Goal: Task Accomplishment & Management: Use online tool/utility

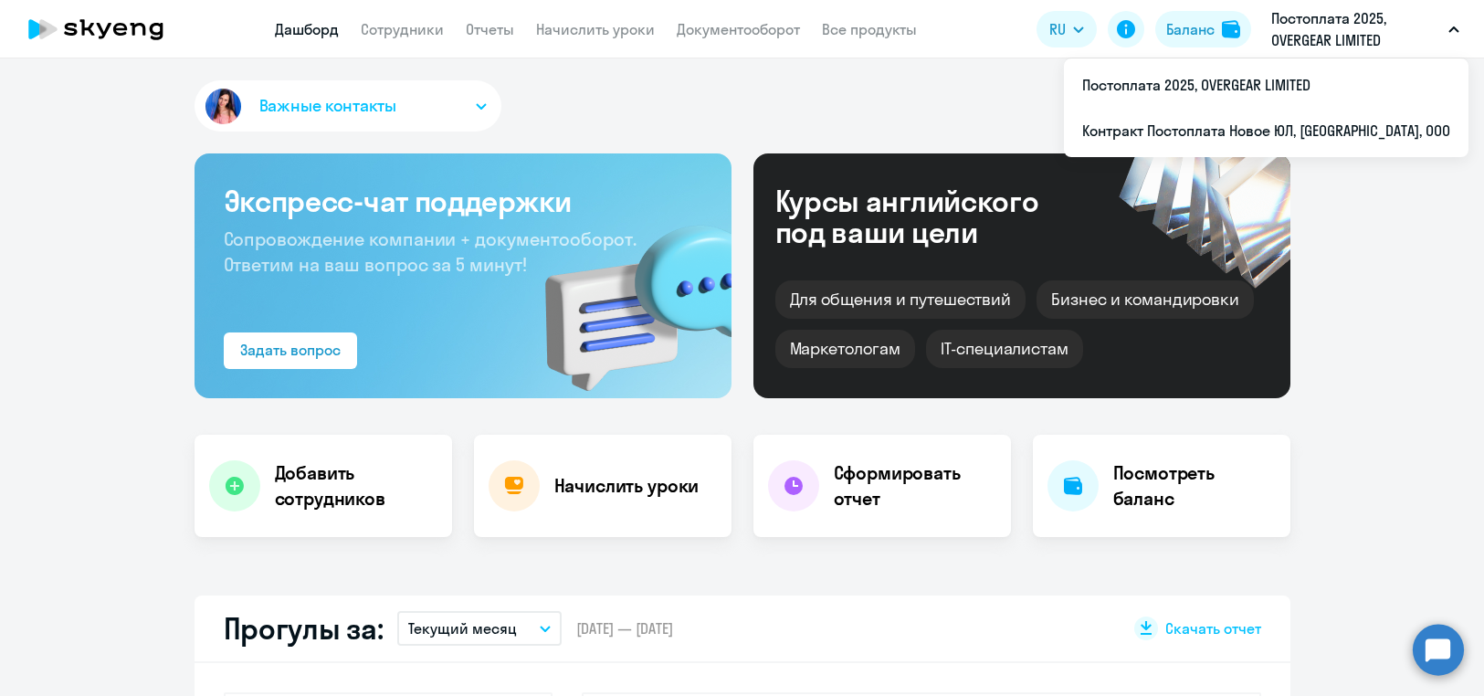
select select "30"
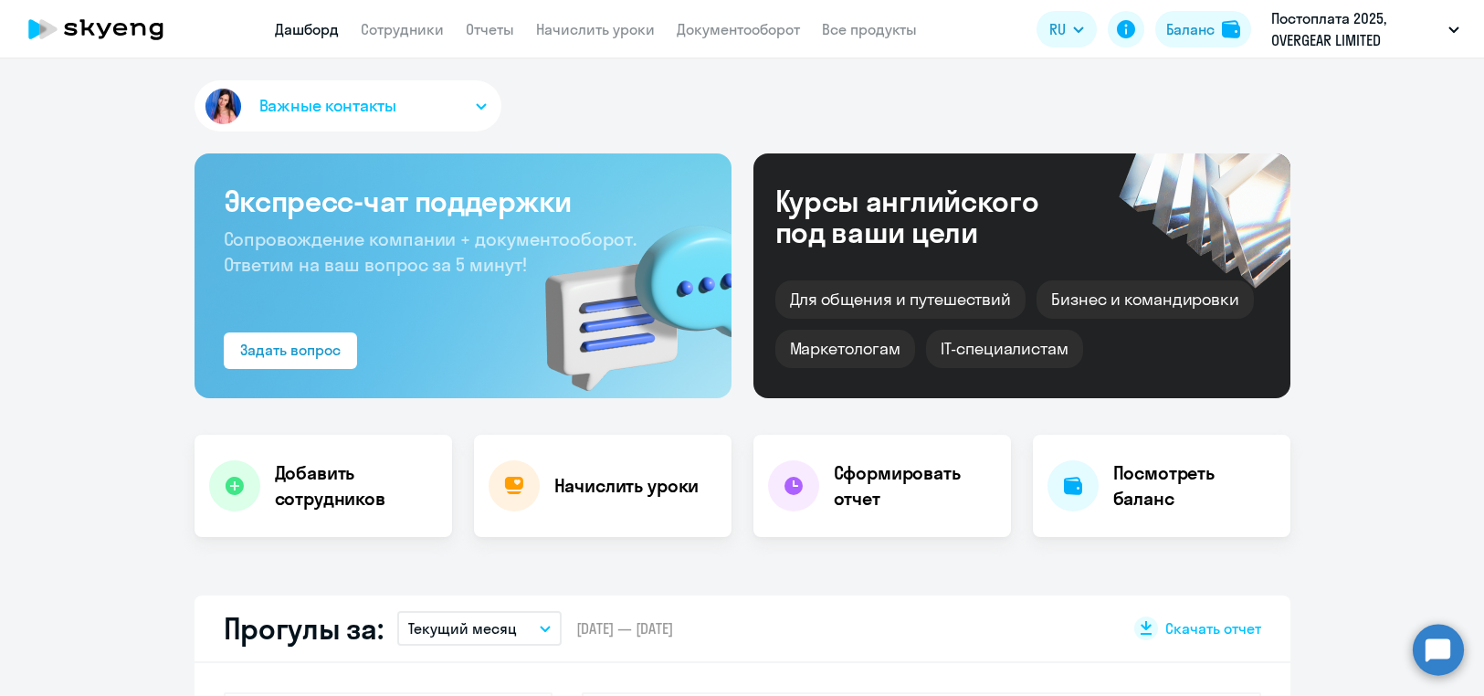
click at [969, 90] on div "Важные контакты" at bounding box center [743, 109] width 1096 height 58
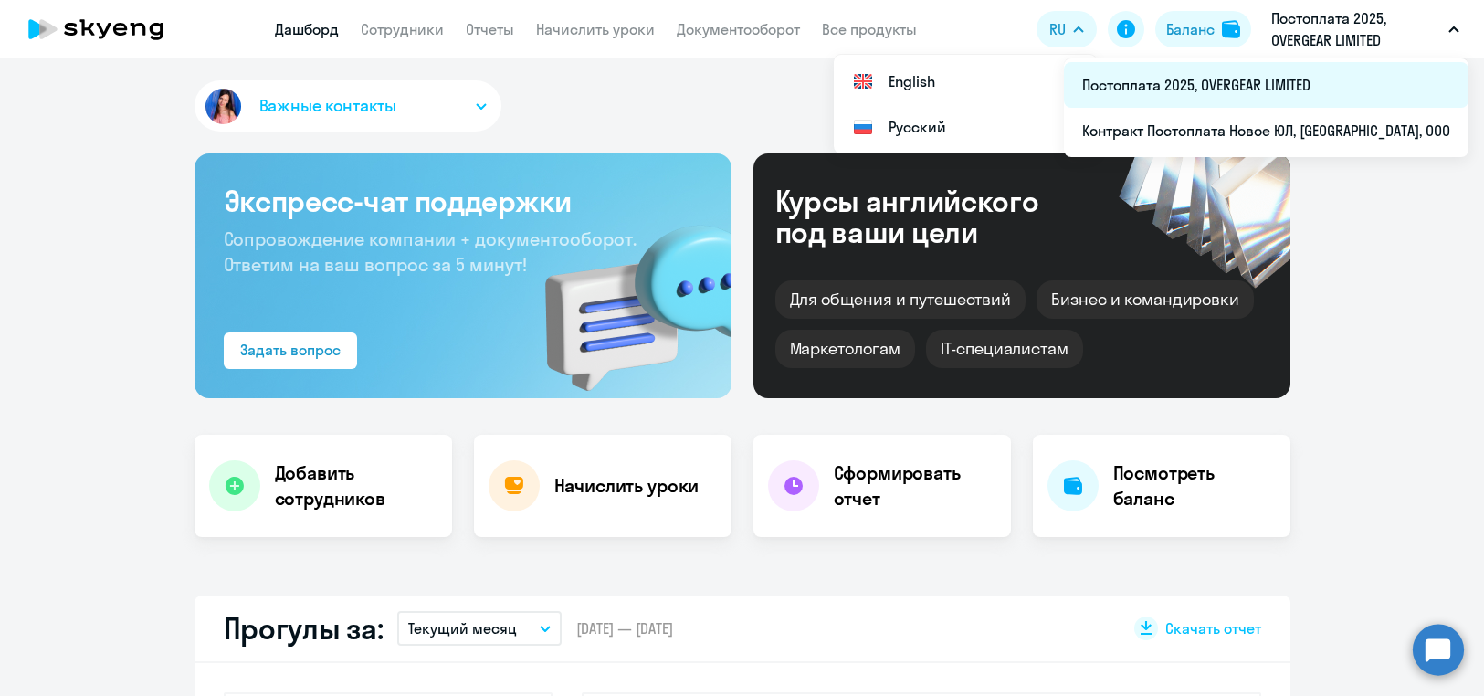
click at [1223, 88] on li "Постоплата 2025, OVERGEAR LIMITED" at bounding box center [1266, 85] width 405 height 46
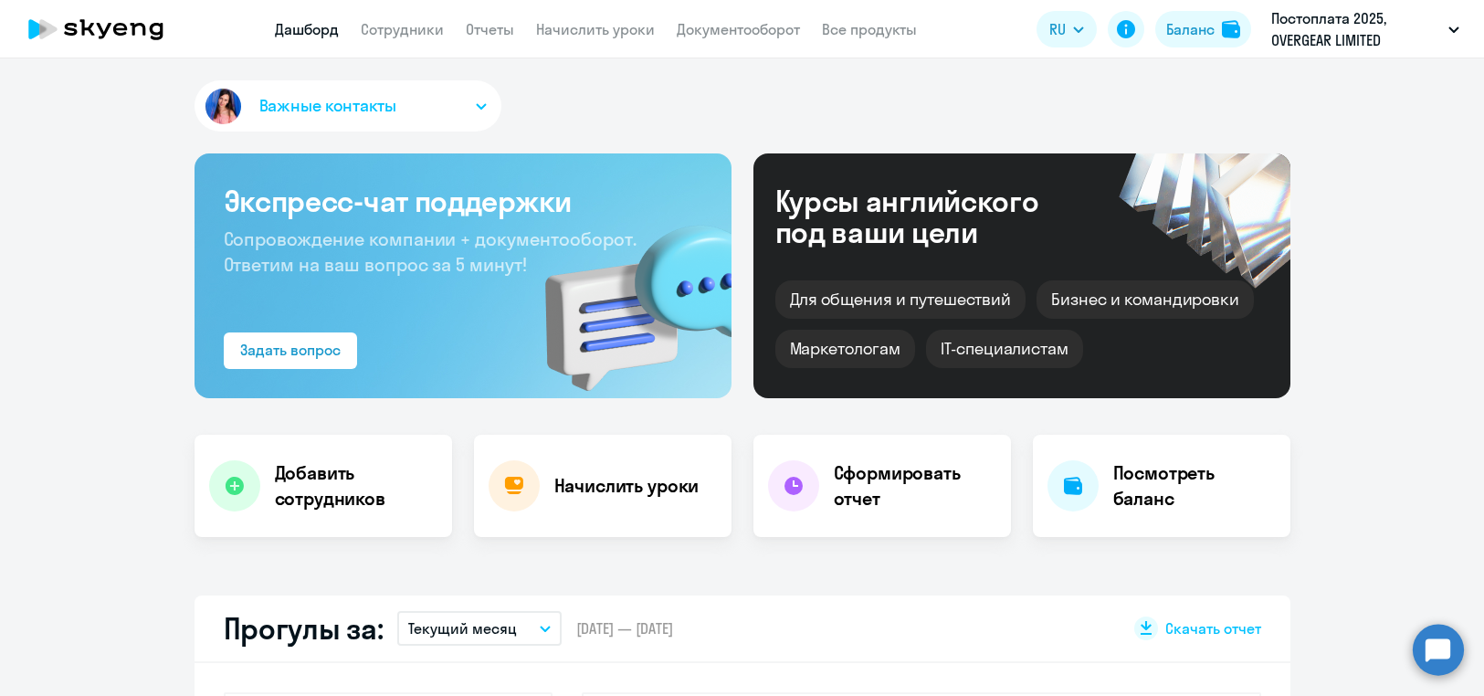
select select "30"
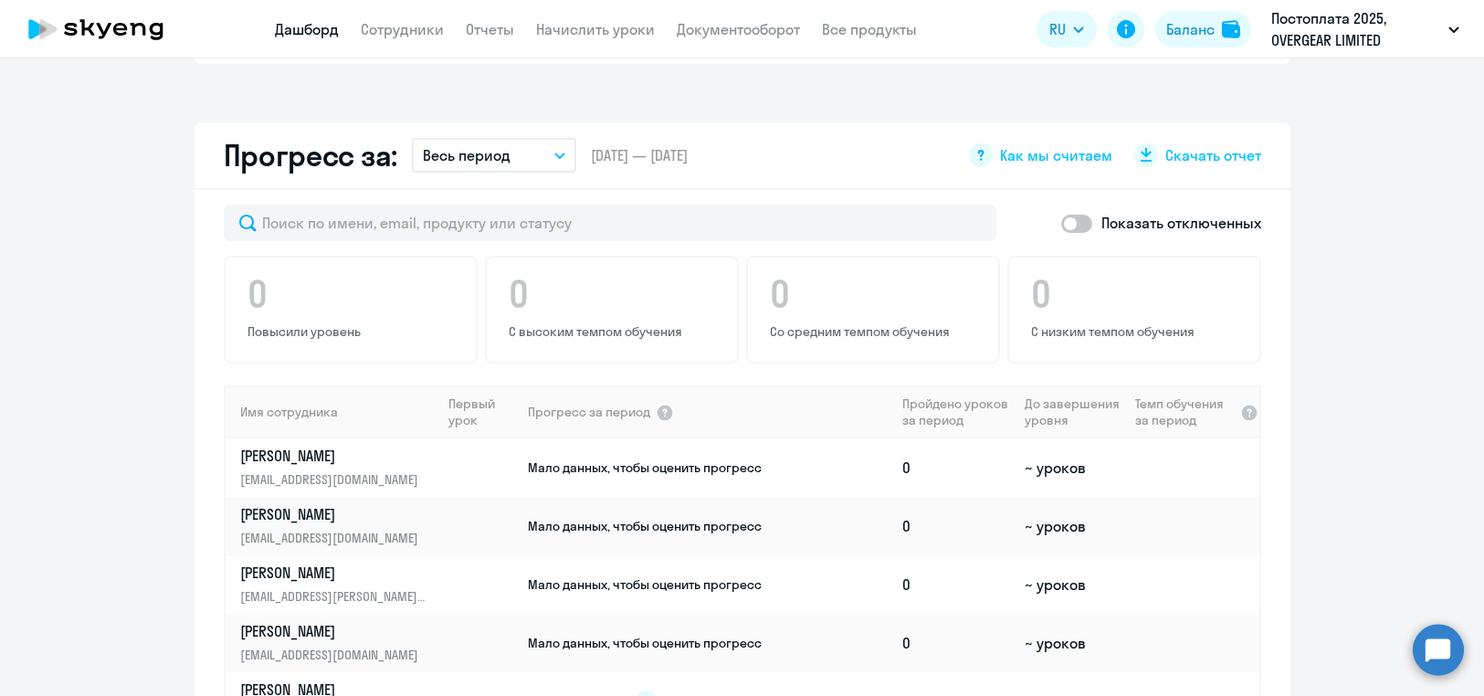
scroll to position [982, 0]
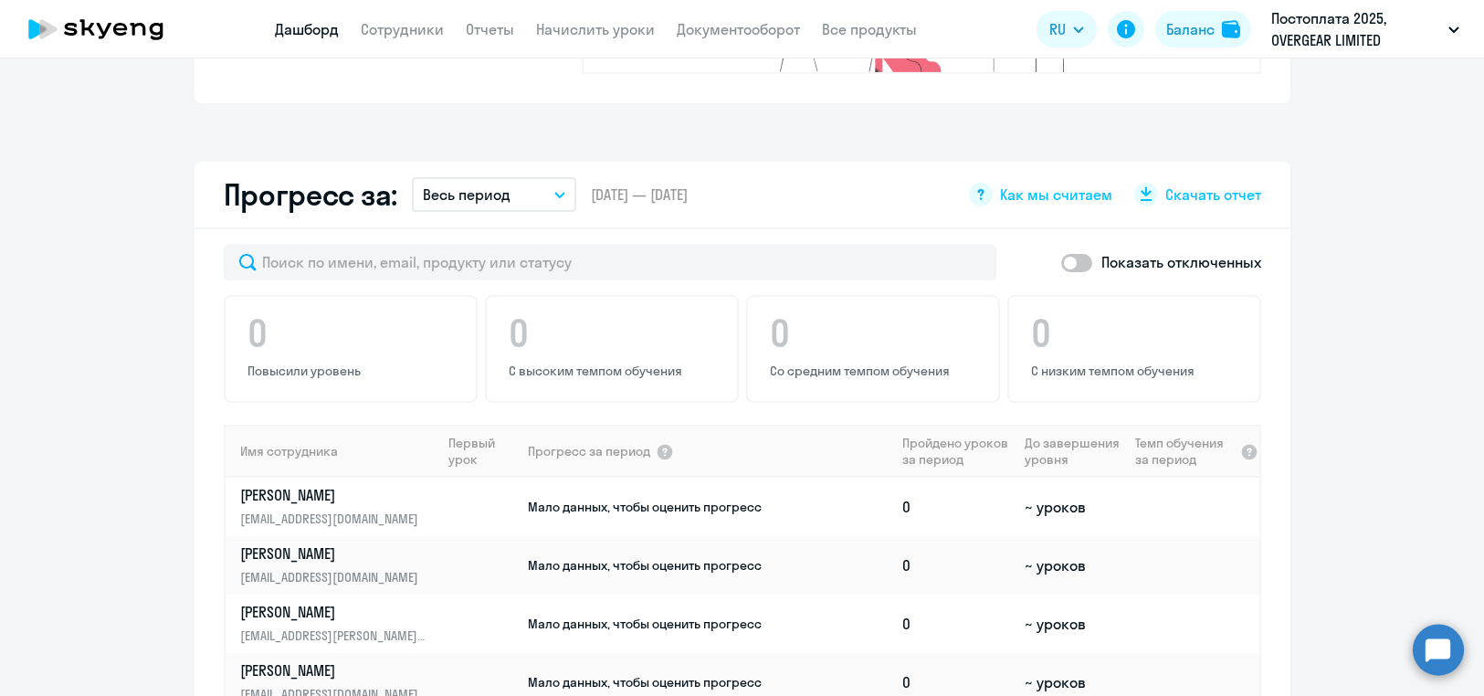
click at [474, 178] on button "Весь период" at bounding box center [494, 194] width 164 height 35
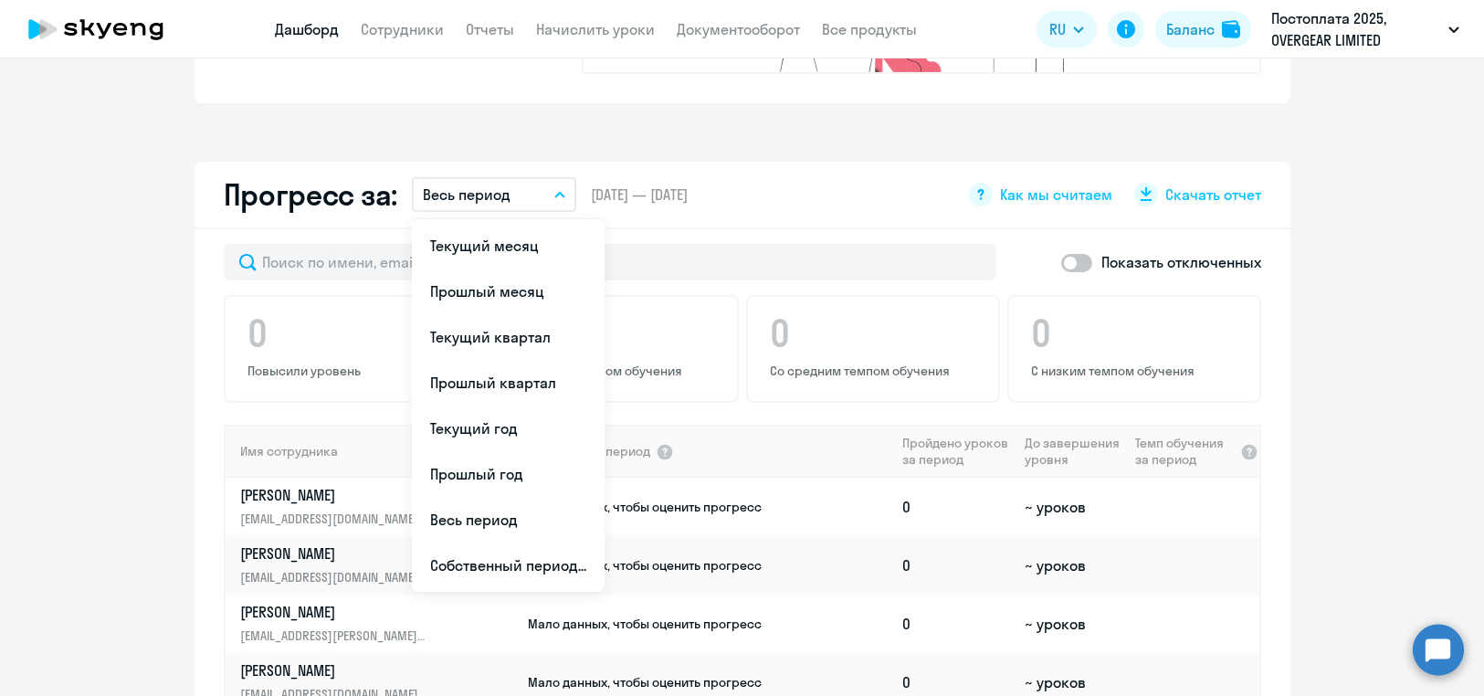
click at [515, 268] on li "Прошлый месяц" at bounding box center [508, 291] width 193 height 46
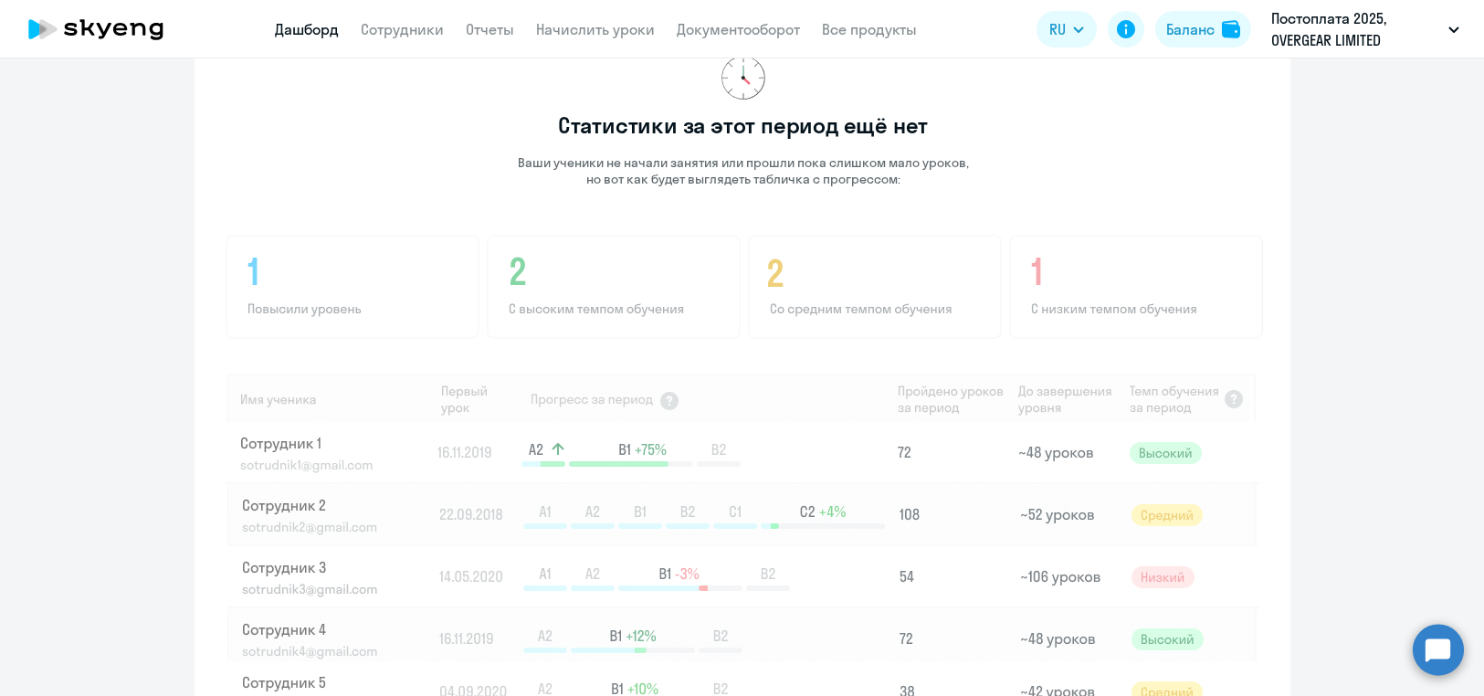
scroll to position [1304, 0]
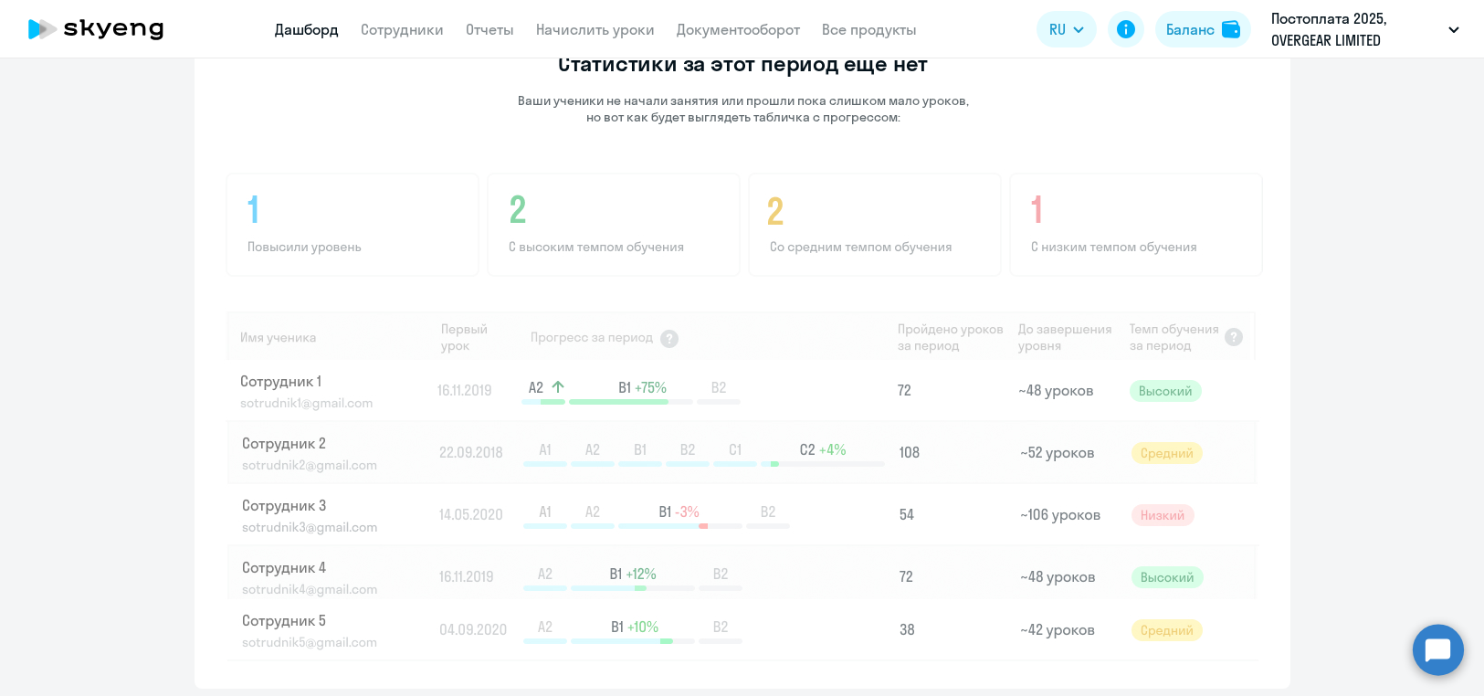
click at [420, 363] on img at bounding box center [743, 415] width 1039 height 492
drag, startPoint x: 294, startPoint y: 364, endPoint x: 388, endPoint y: 379, distance: 95.2
click at [294, 364] on img at bounding box center [743, 415] width 1039 height 492
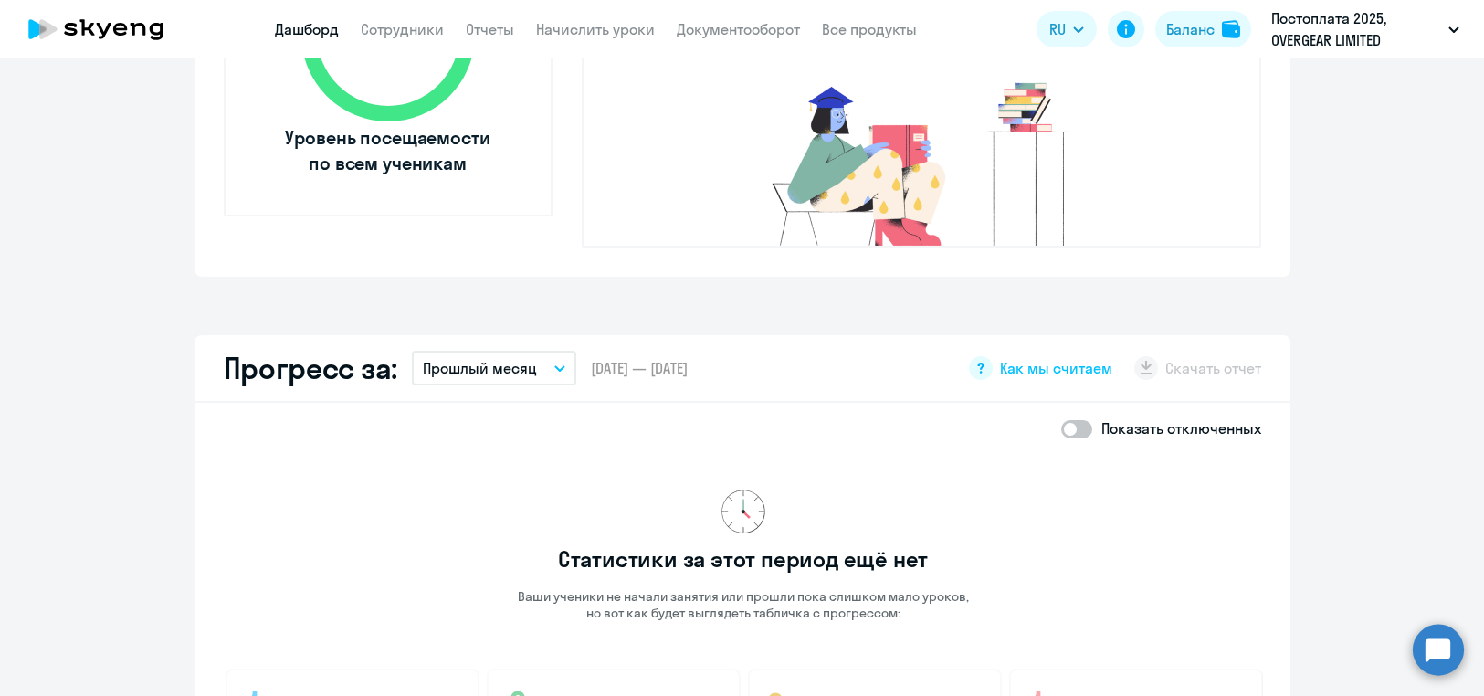
scroll to position [776, 0]
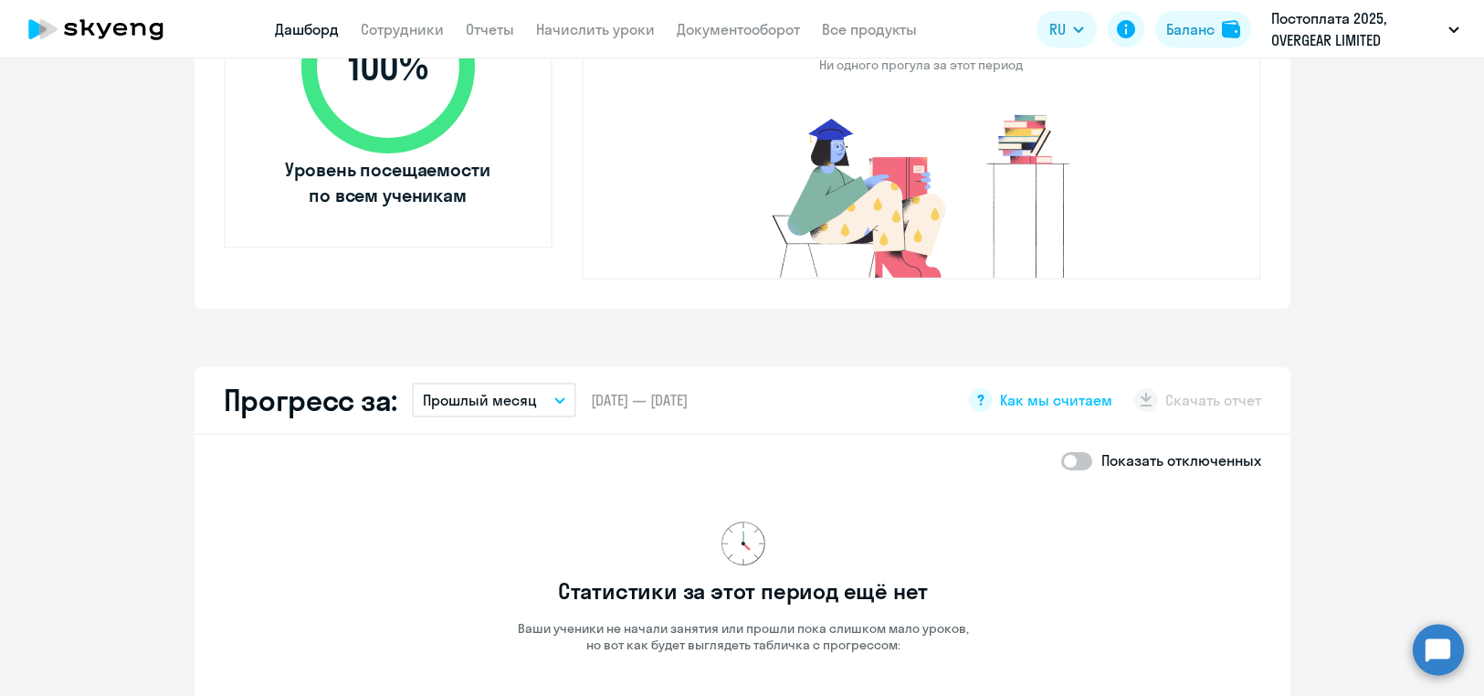
click at [1207, 388] on app-download-button "Скачать отчет" at bounding box center [1197, 400] width 127 height 24
click at [454, 389] on p "Прошлый месяц" at bounding box center [480, 400] width 114 height 22
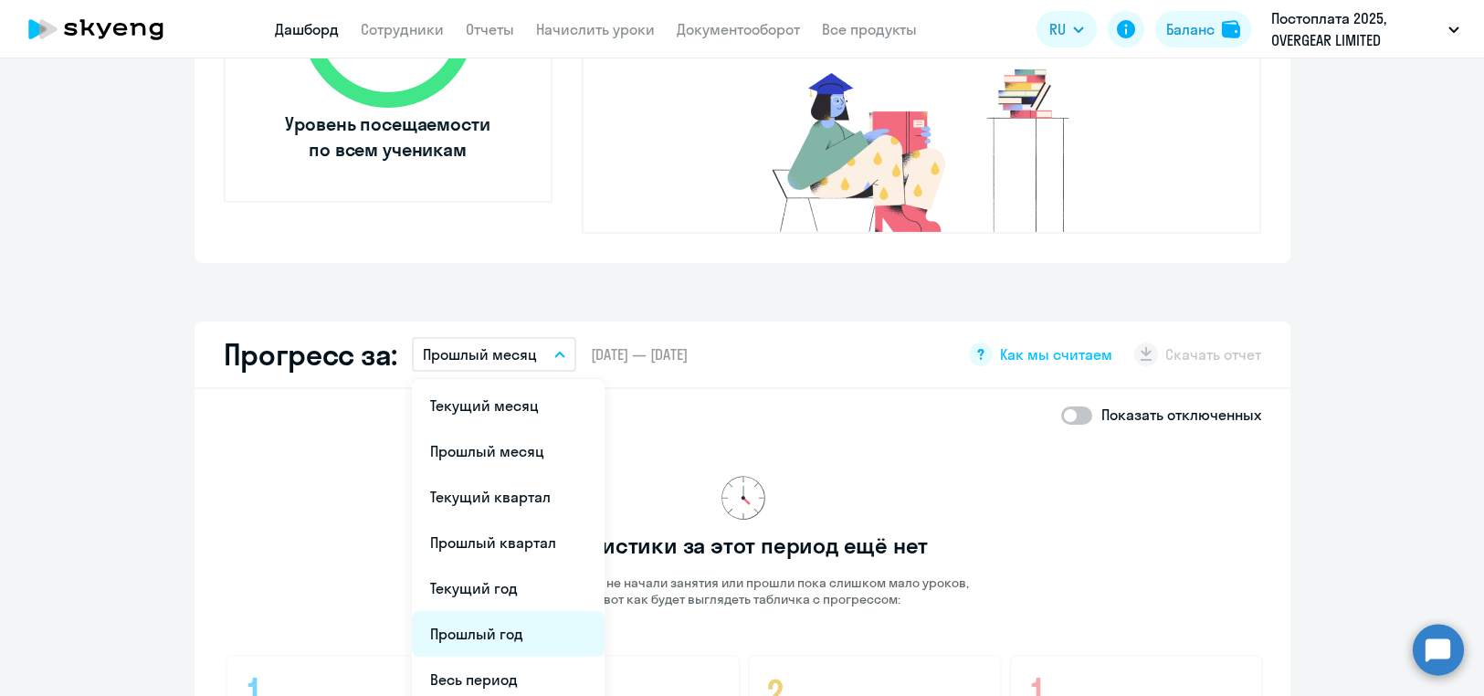
scroll to position [844, 0]
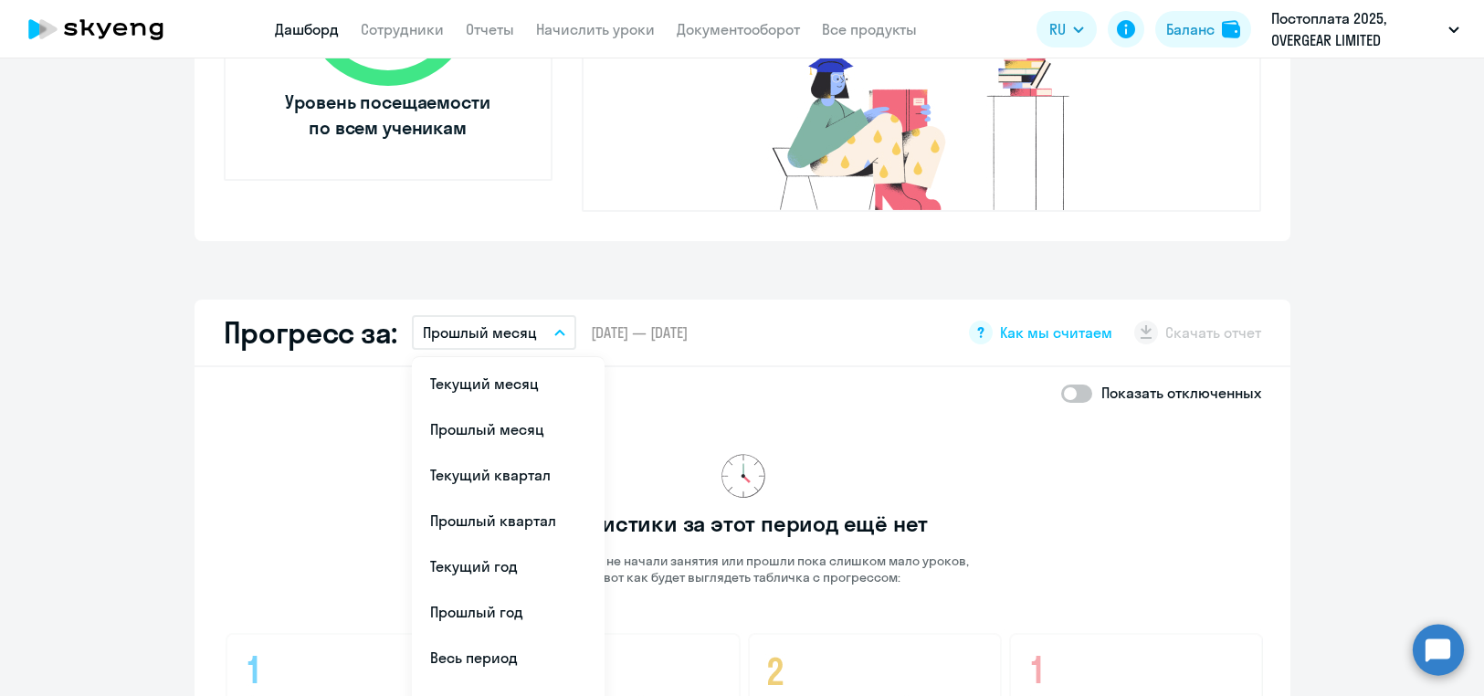
click at [491, 406] on li "Прошлый месяц" at bounding box center [508, 429] width 193 height 46
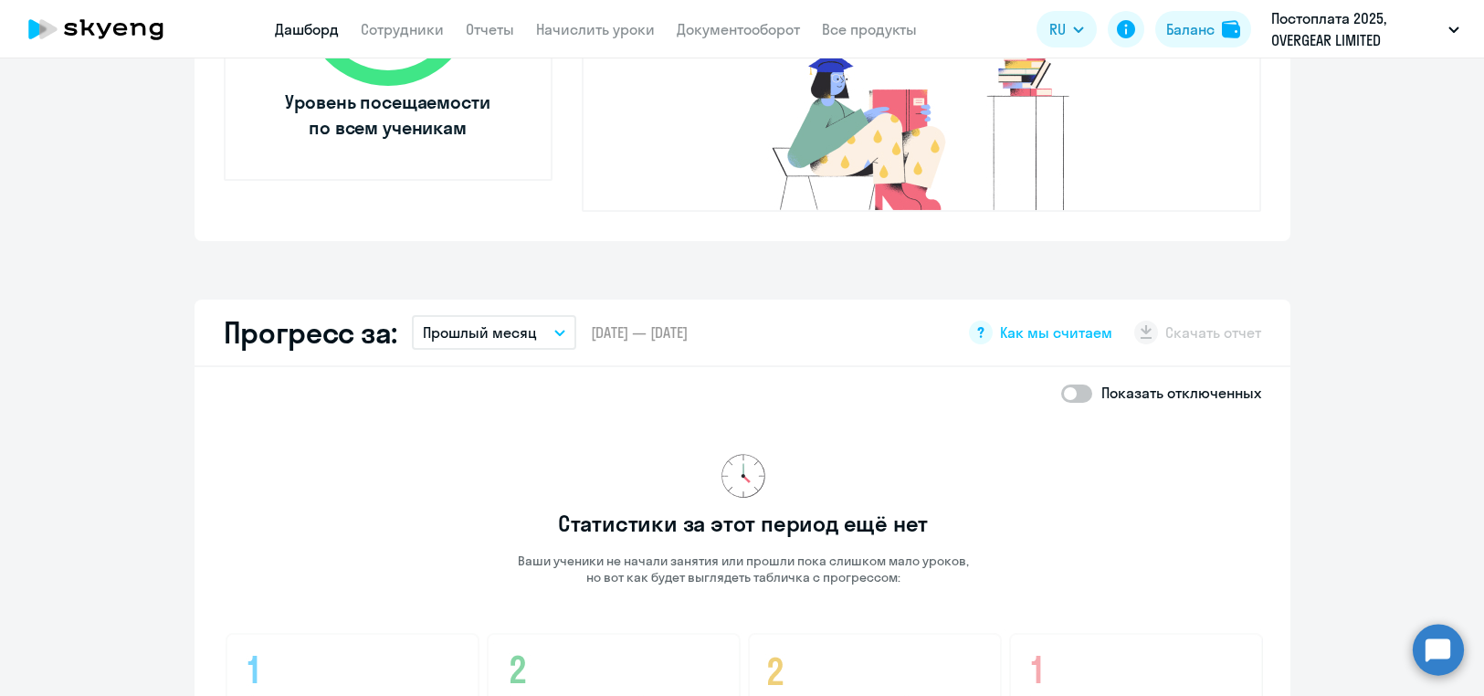
drag, startPoint x: 524, startPoint y: 294, endPoint x: 540, endPoint y: 332, distance: 41.4
click at [524, 321] on p "Прошлый месяц" at bounding box center [480, 332] width 114 height 22
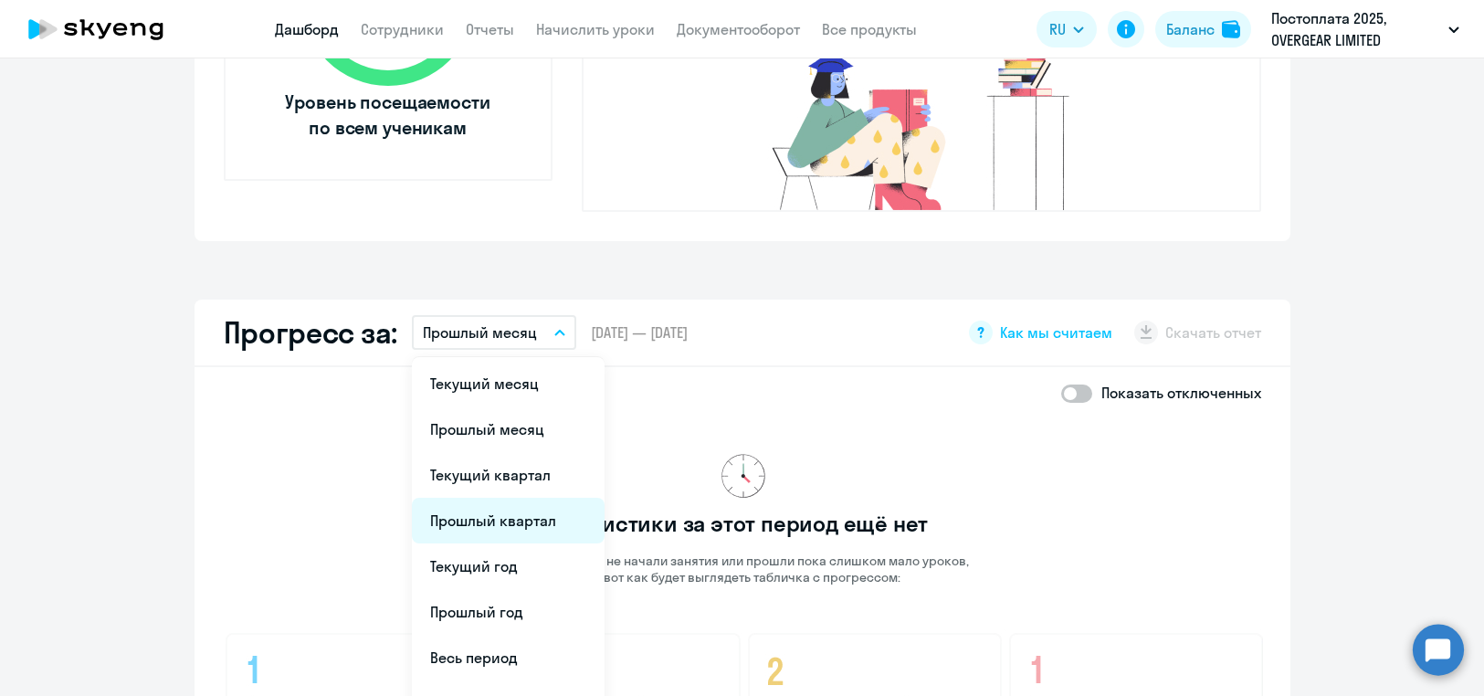
click at [552, 498] on li "Прошлый квартал" at bounding box center [508, 521] width 193 height 46
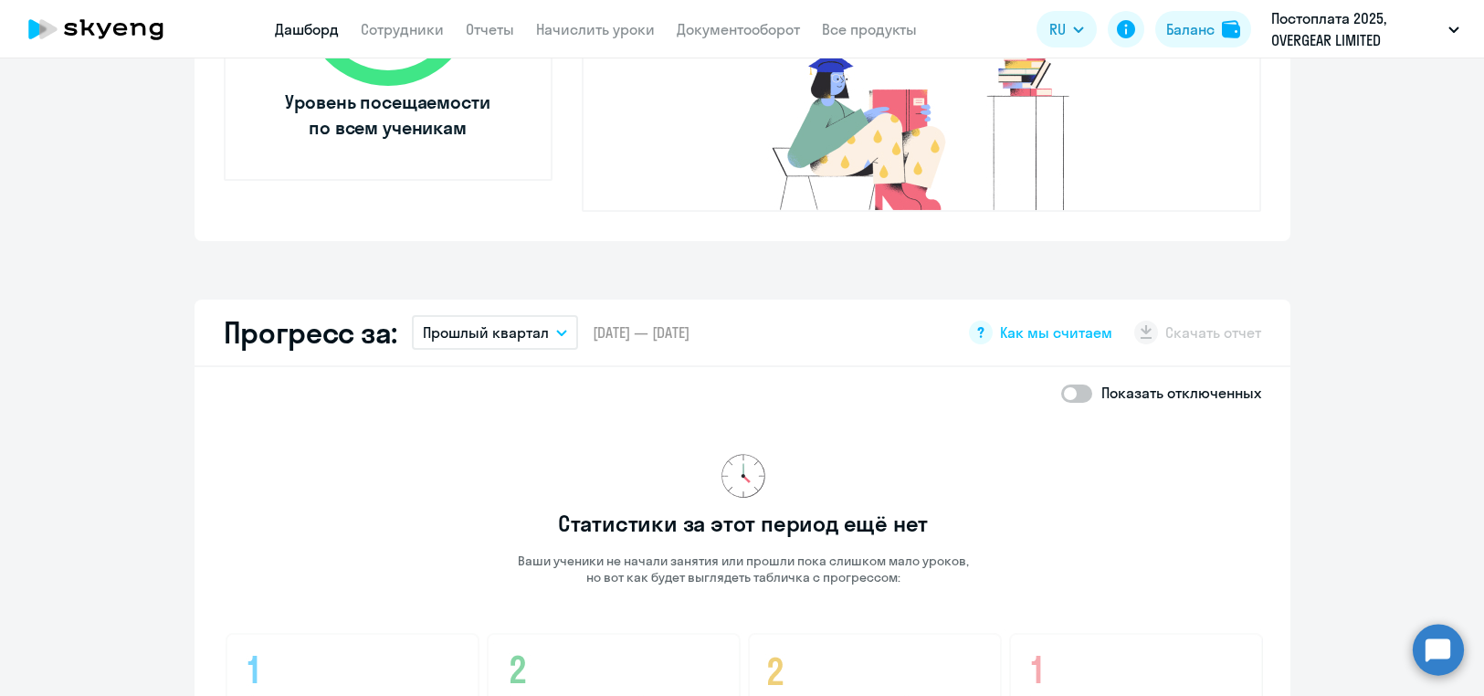
click at [475, 315] on button "Прошлый квартал" at bounding box center [495, 332] width 166 height 35
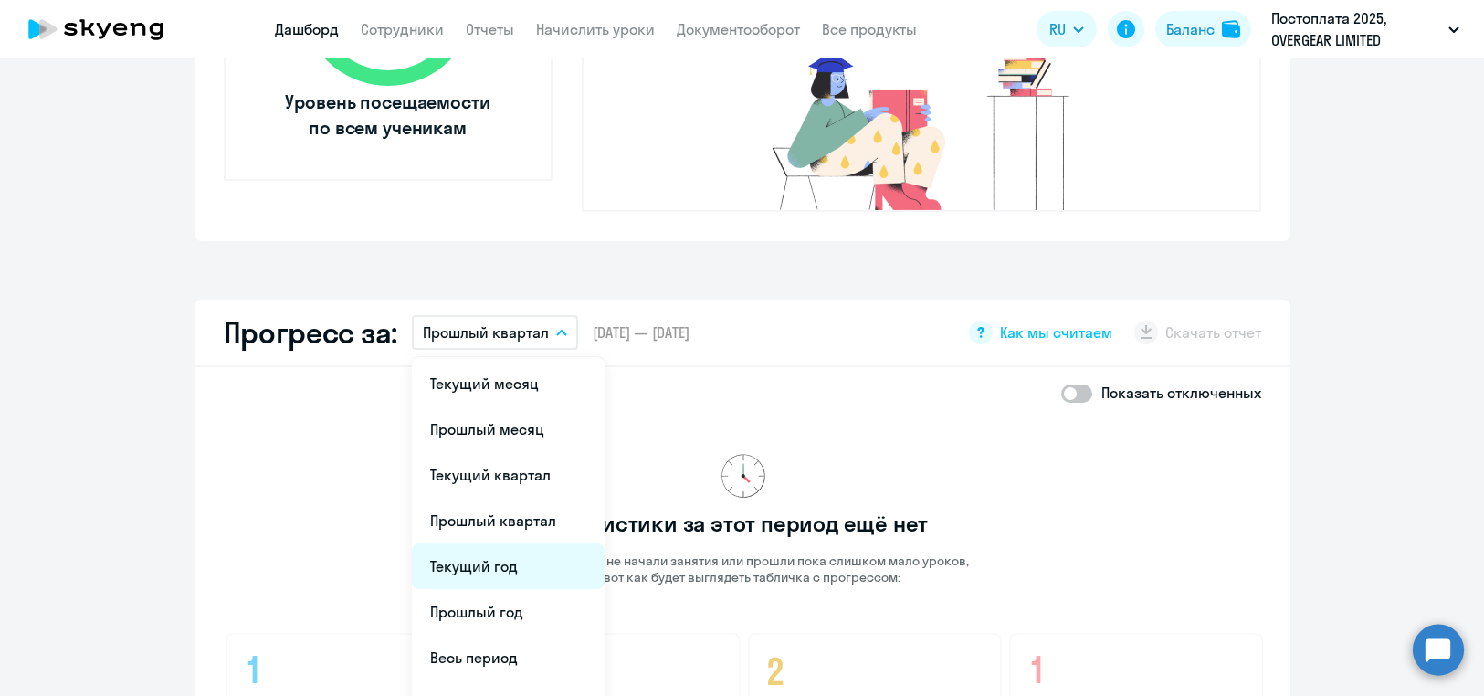
scroll to position [959, 0]
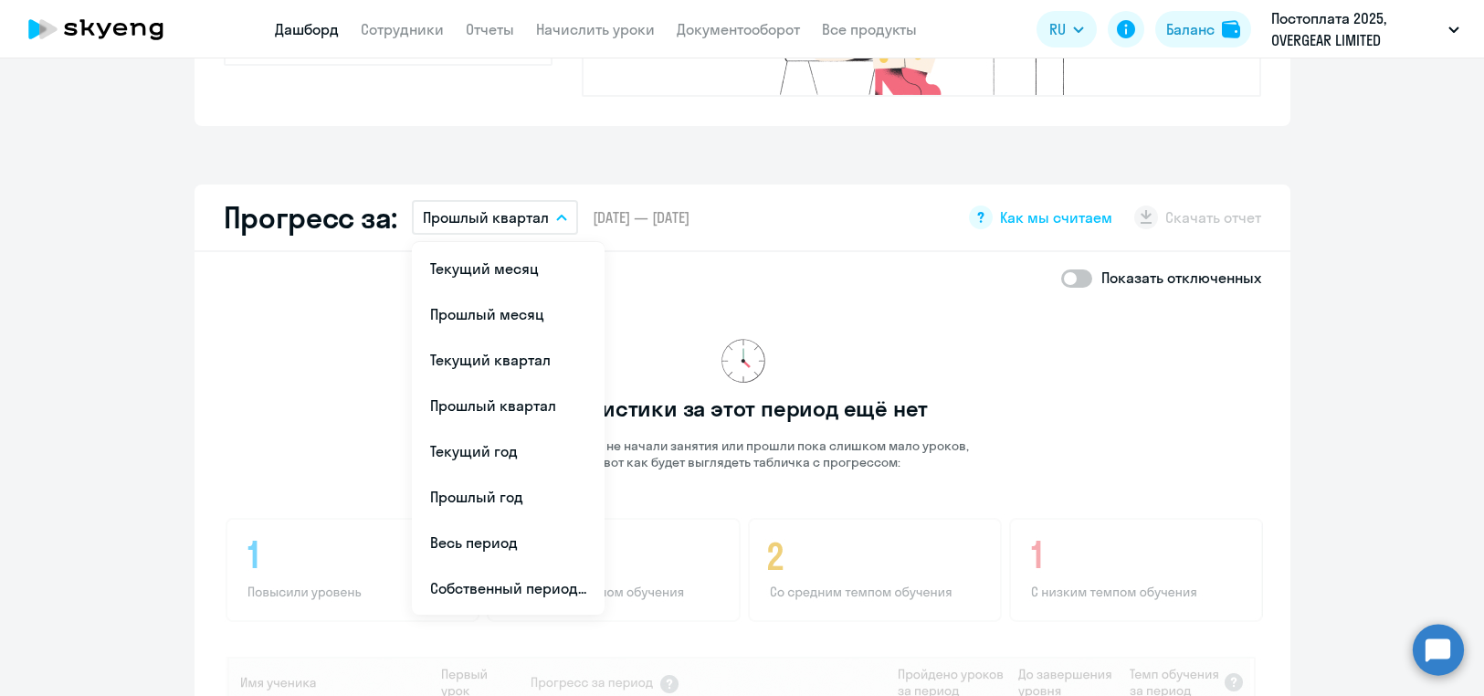
click at [1018, 408] on div "Статистики за этот период ещё нет Ваши ученики не начали занятия или прошли пок…" at bounding box center [743, 654] width 1039 height 703
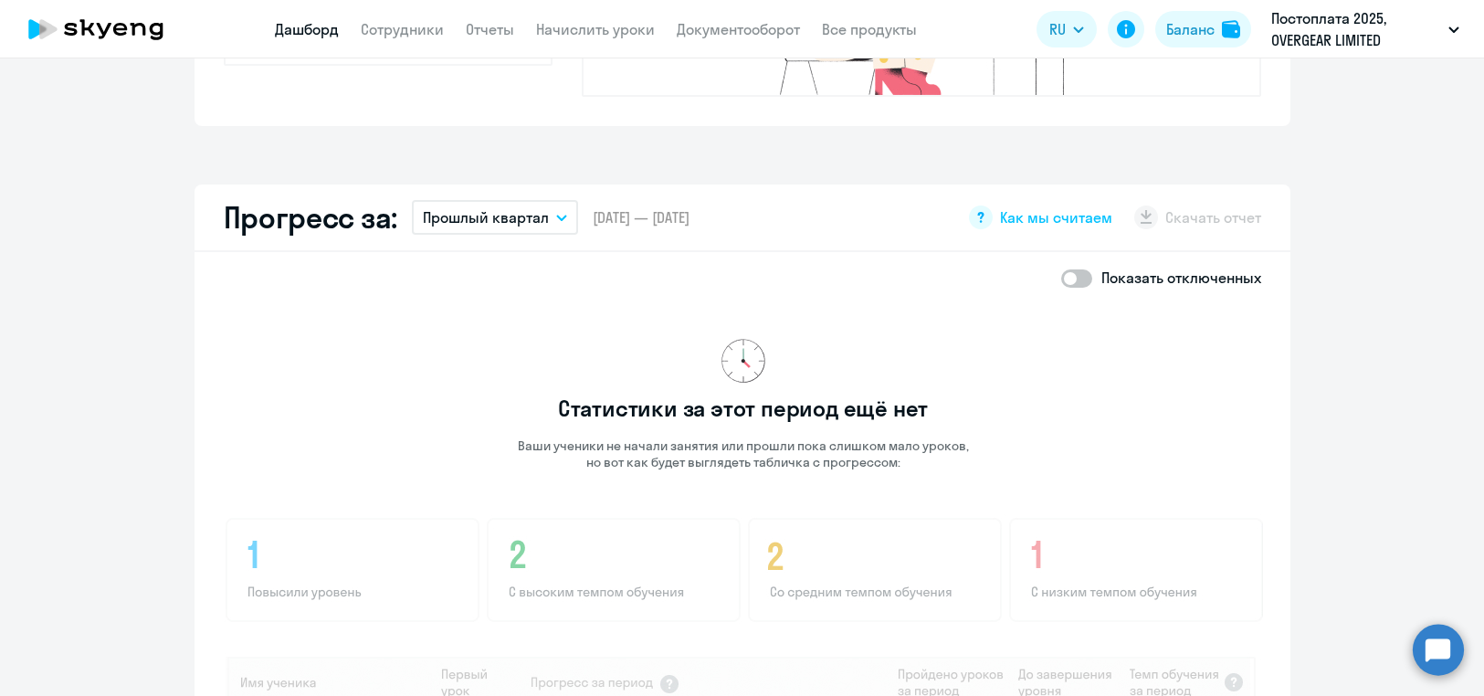
click at [1140, 205] on app-download-button "Скачать отчет" at bounding box center [1197, 217] width 127 height 24
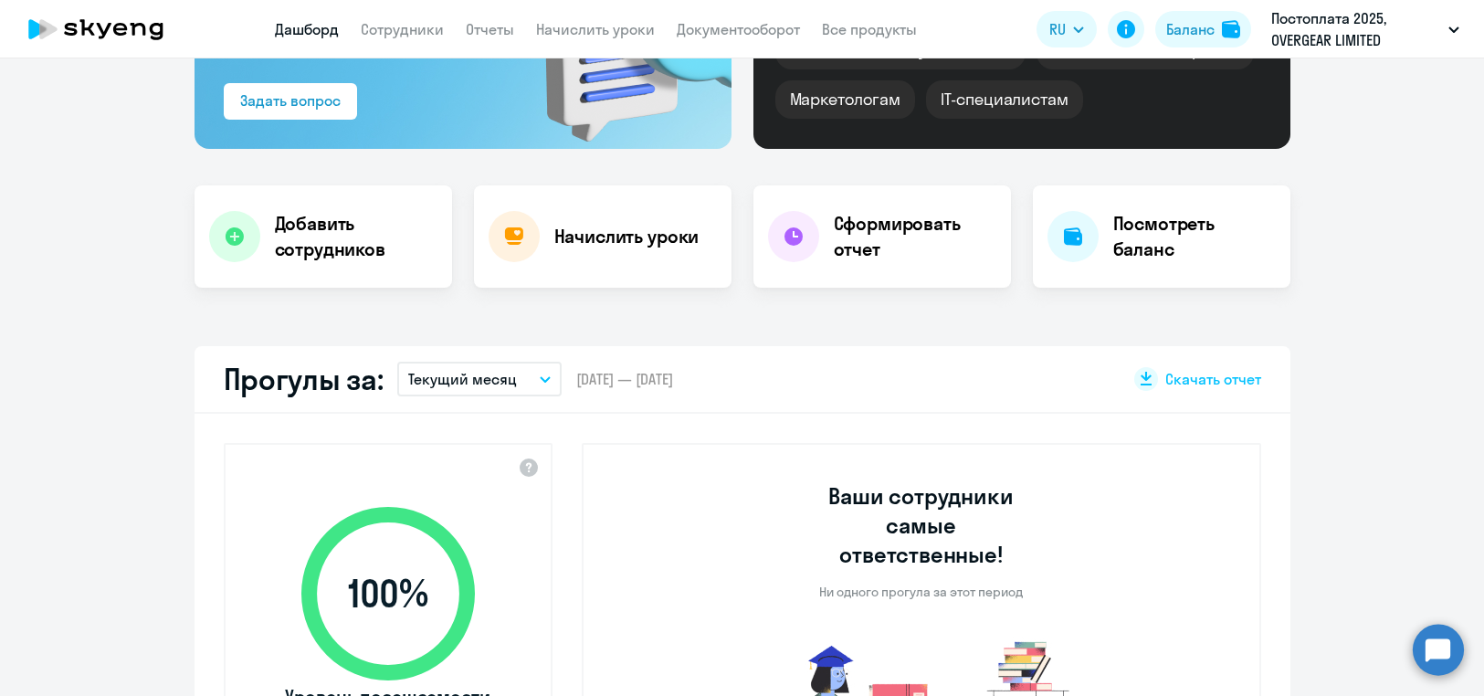
scroll to position [0, 0]
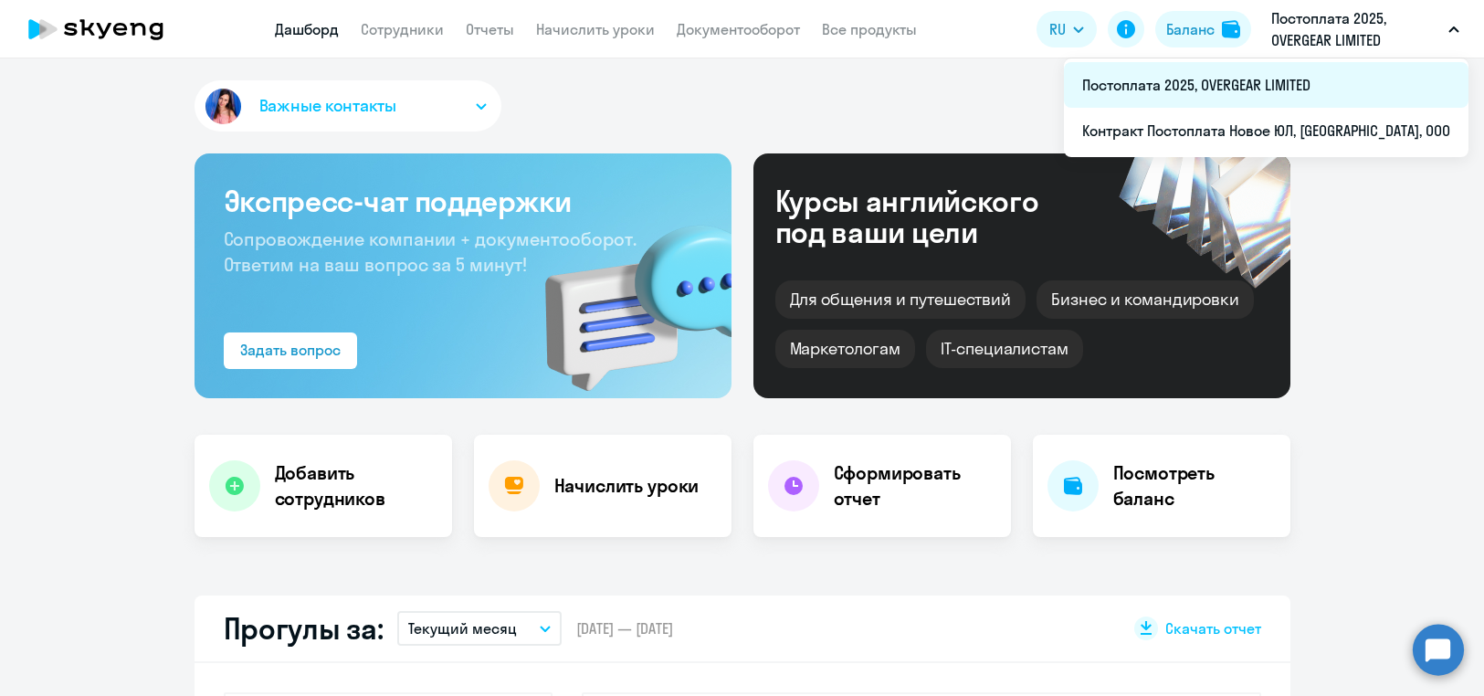
click at [1291, 82] on li "Постоплата 2025, OVERGEAR LIMITED" at bounding box center [1266, 85] width 405 height 46
